Goal: Information Seeking & Learning: Understand process/instructions

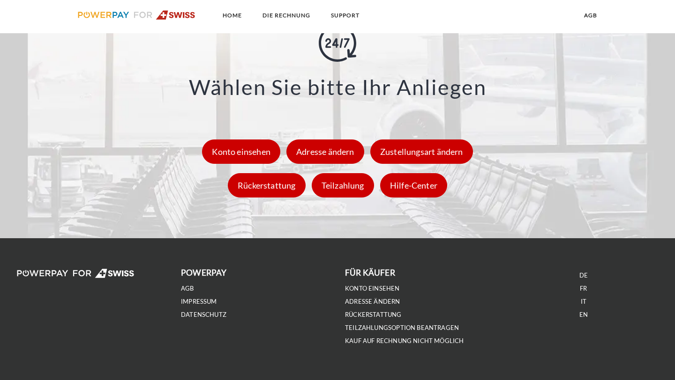
scroll to position [1333, 0]
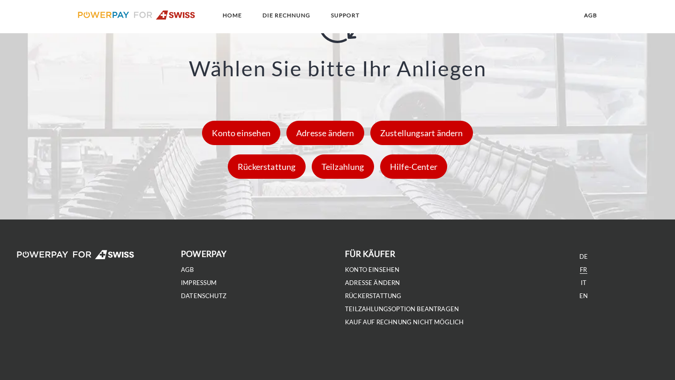
click at [582, 270] on link "FR" at bounding box center [583, 270] width 7 height 8
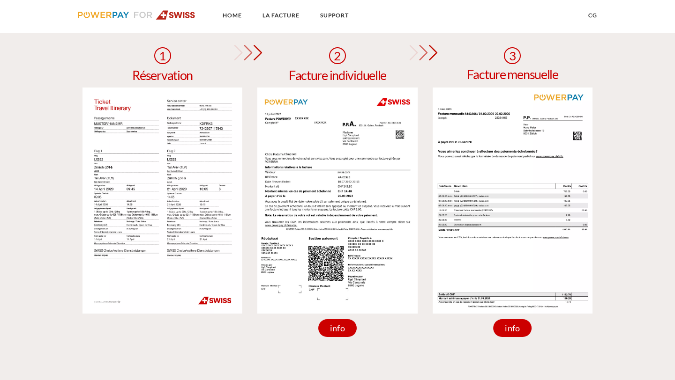
scroll to position [803, 0]
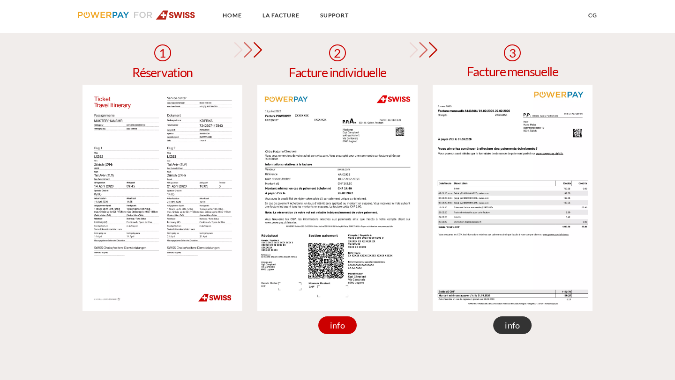
click at [517, 331] on div "info" at bounding box center [512, 326] width 38 height 18
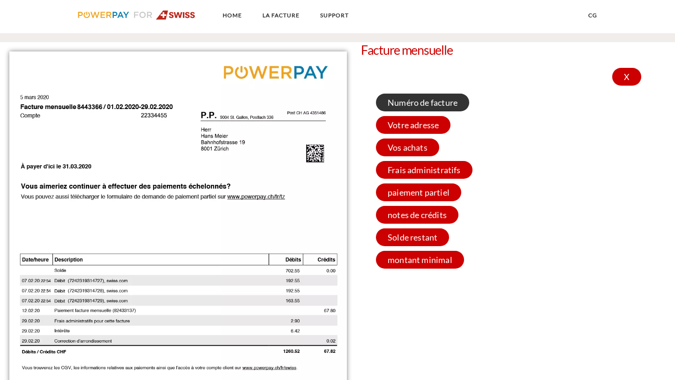
click at [432, 106] on span "Numéro de facture" at bounding box center [422, 103] width 93 height 18
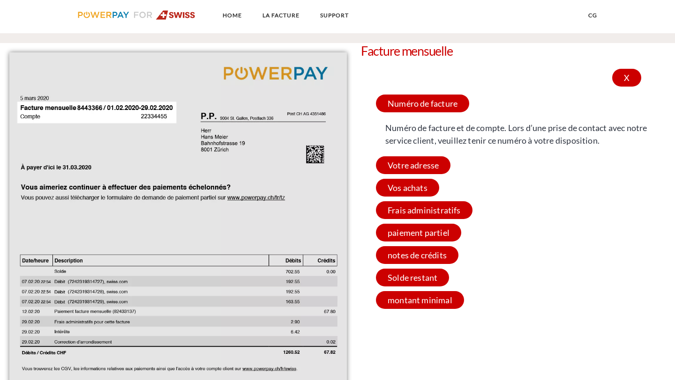
scroll to position [792, 0]
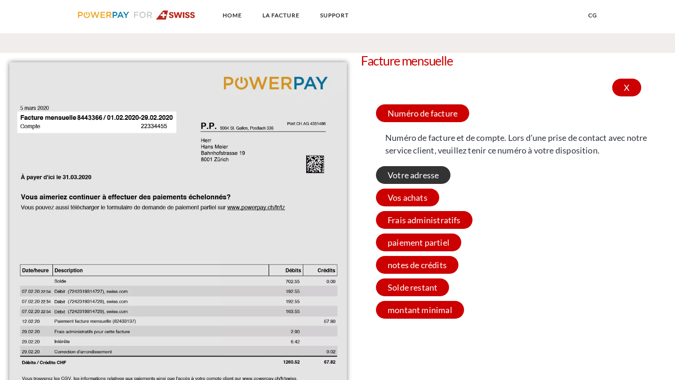
click at [443, 169] on span "Votre adresse" at bounding box center [413, 175] width 75 height 18
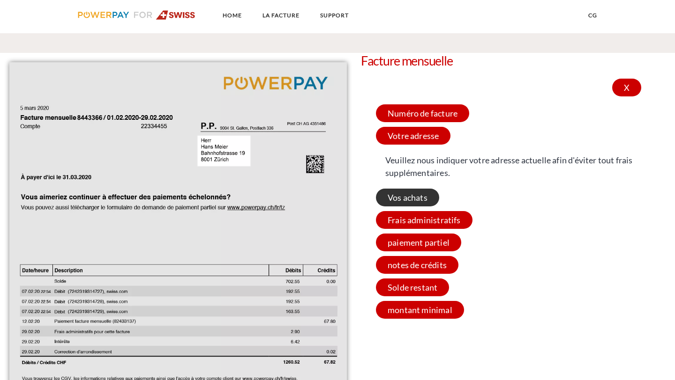
click at [418, 192] on span "Vos achats" at bounding box center [407, 198] width 63 height 18
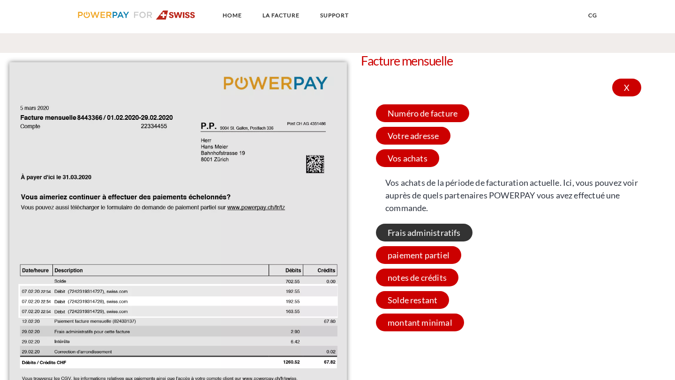
click at [421, 224] on span "Frais administratifs" at bounding box center [424, 233] width 97 height 18
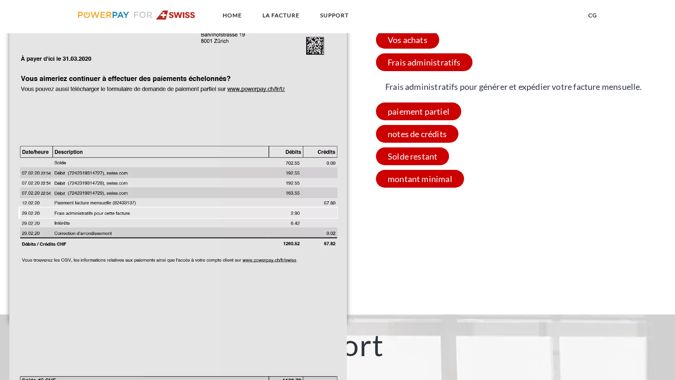
scroll to position [897, 0]
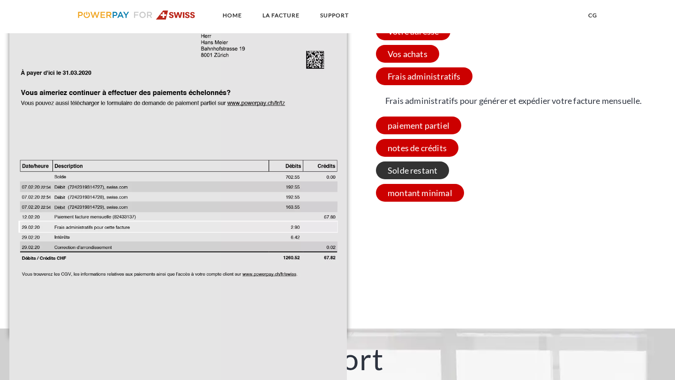
click at [421, 177] on span "Solde restant" at bounding box center [412, 171] width 73 height 18
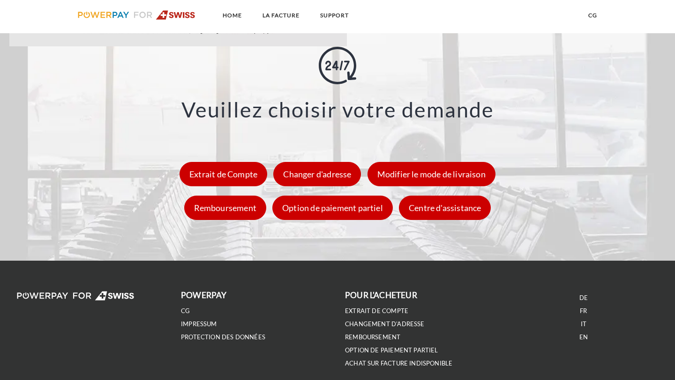
scroll to position [1283, 0]
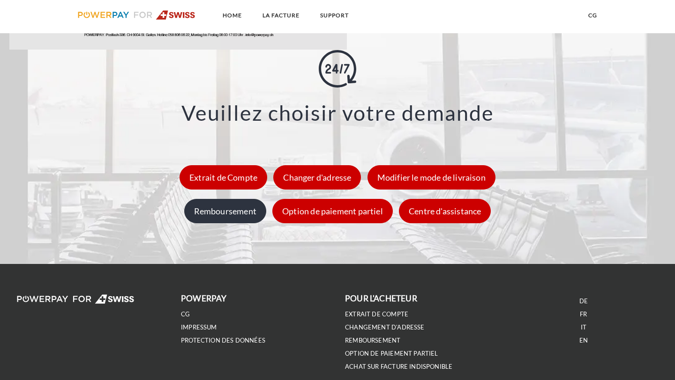
click at [251, 211] on div "Remboursement" at bounding box center [225, 211] width 82 height 24
